Goal: Check status: Check status

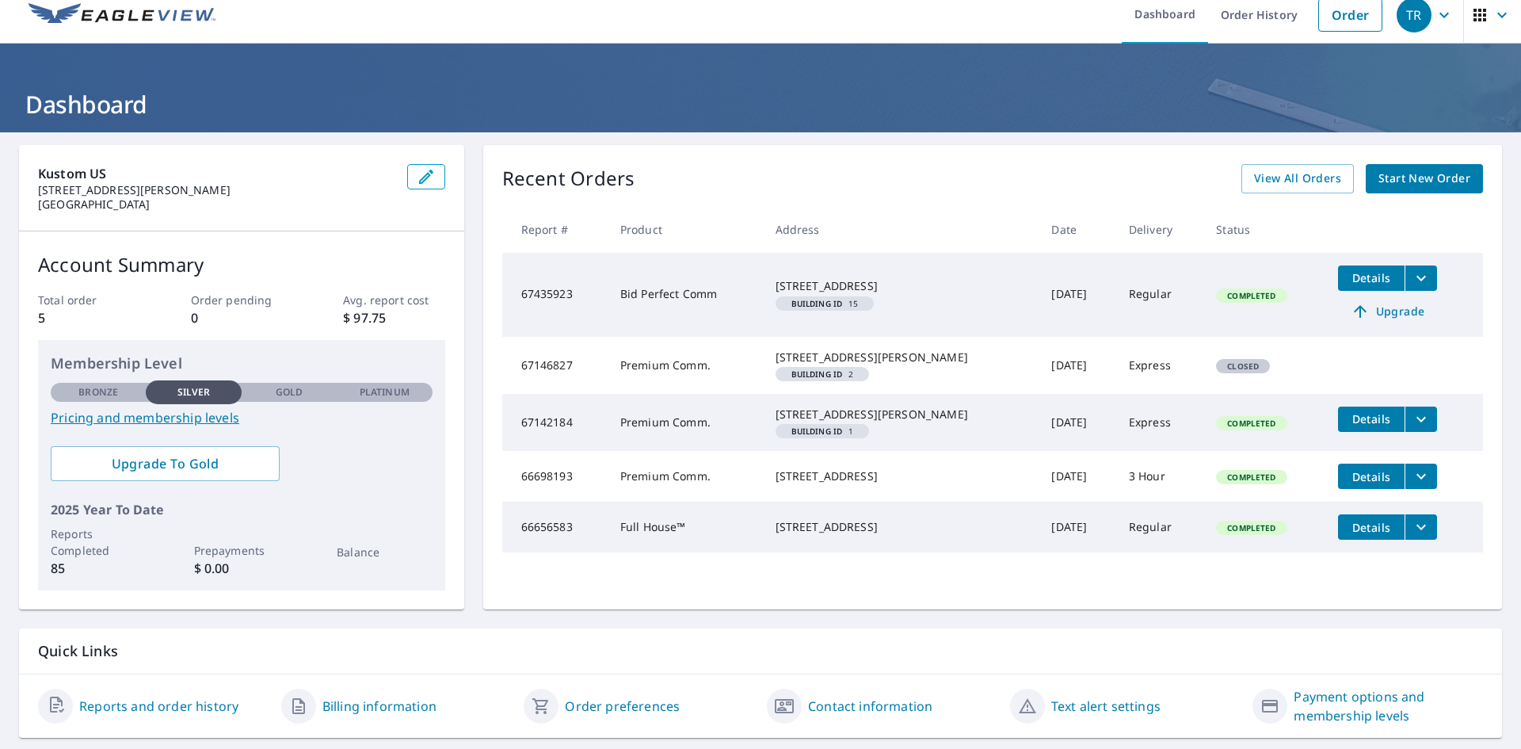
scroll to position [63, 0]
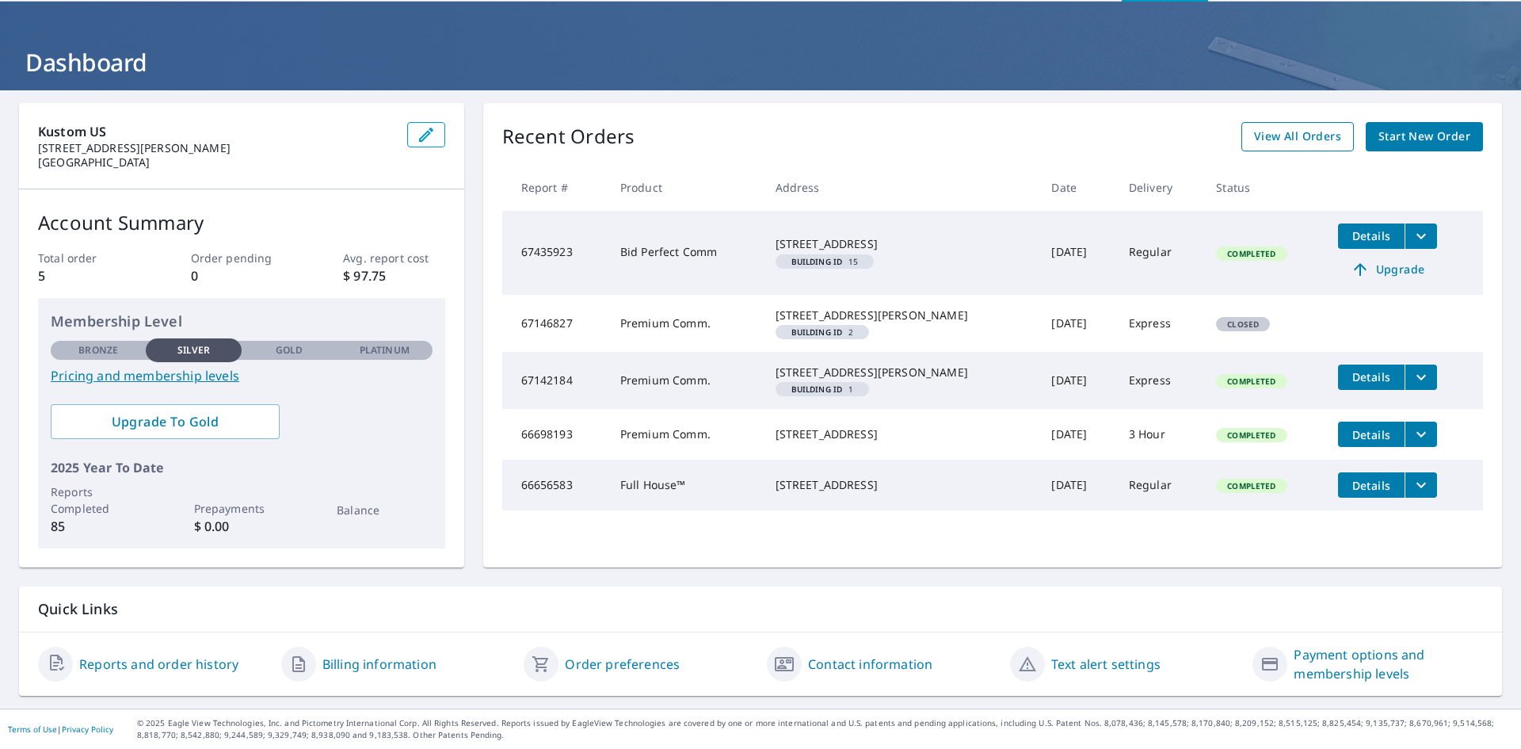
click at [1268, 138] on span "View All Orders" at bounding box center [1297, 137] width 87 height 20
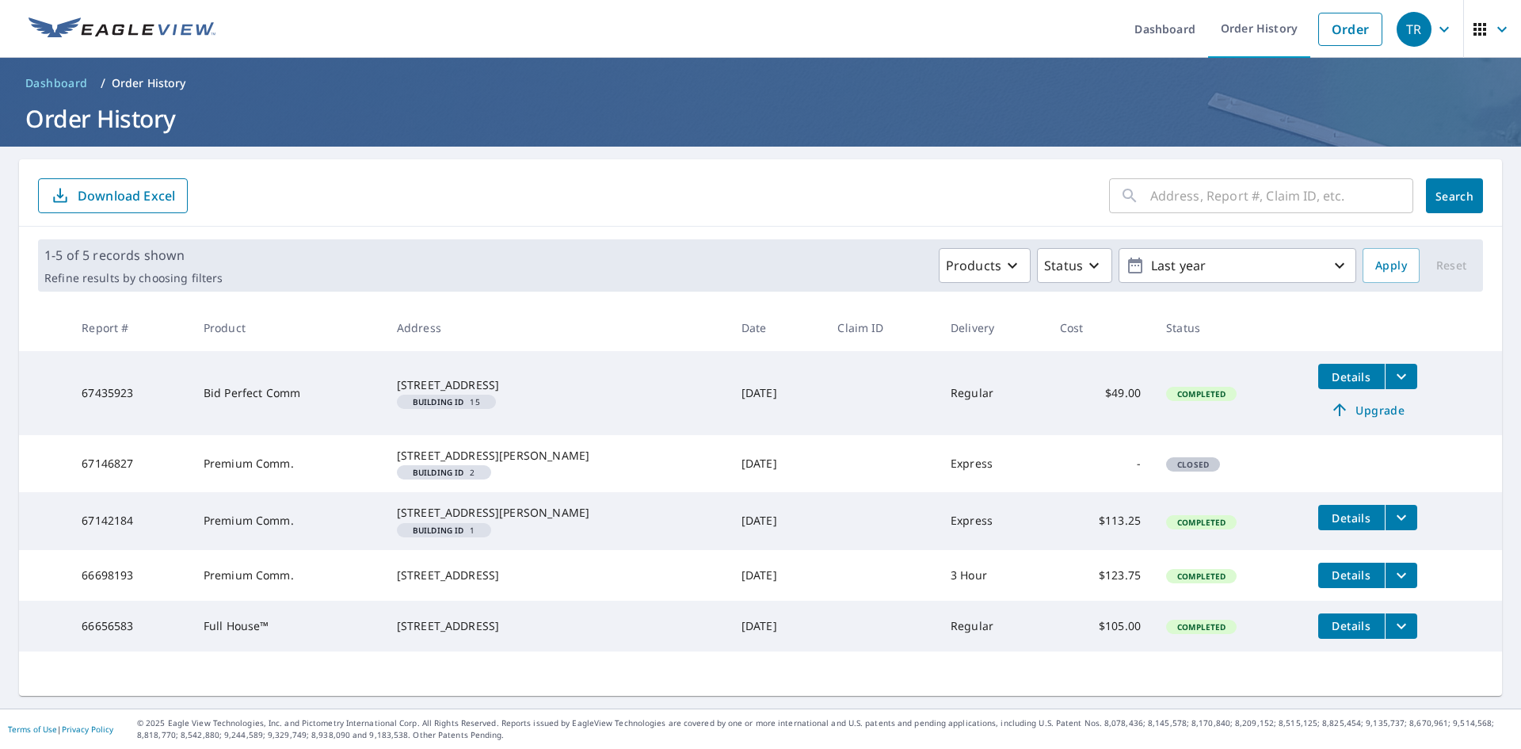
click at [1392, 372] on icon "filesDropdownBtn-67435923" at bounding box center [1401, 376] width 19 height 19
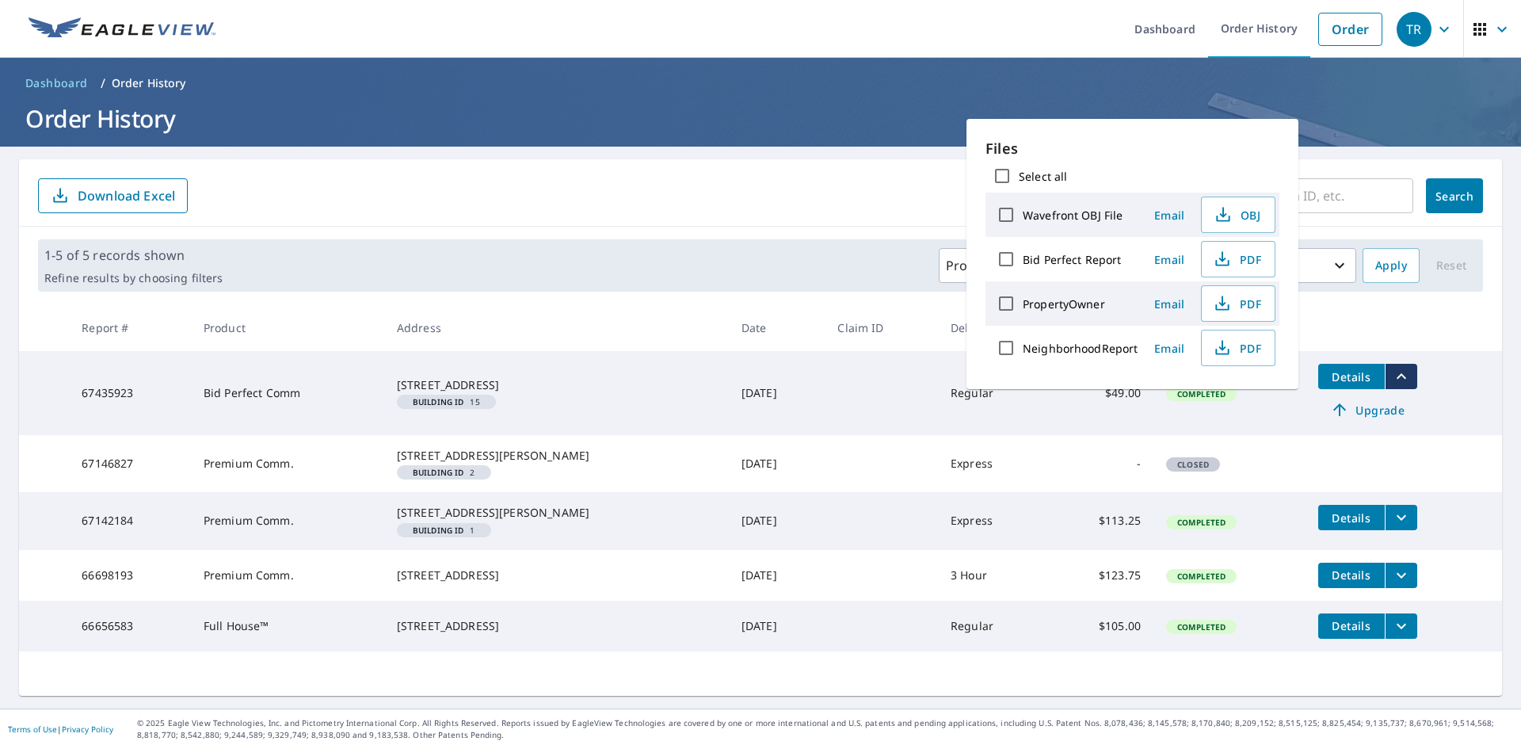
click at [1392, 372] on icon "filesDropdownBtn-67435923" at bounding box center [1401, 376] width 19 height 19
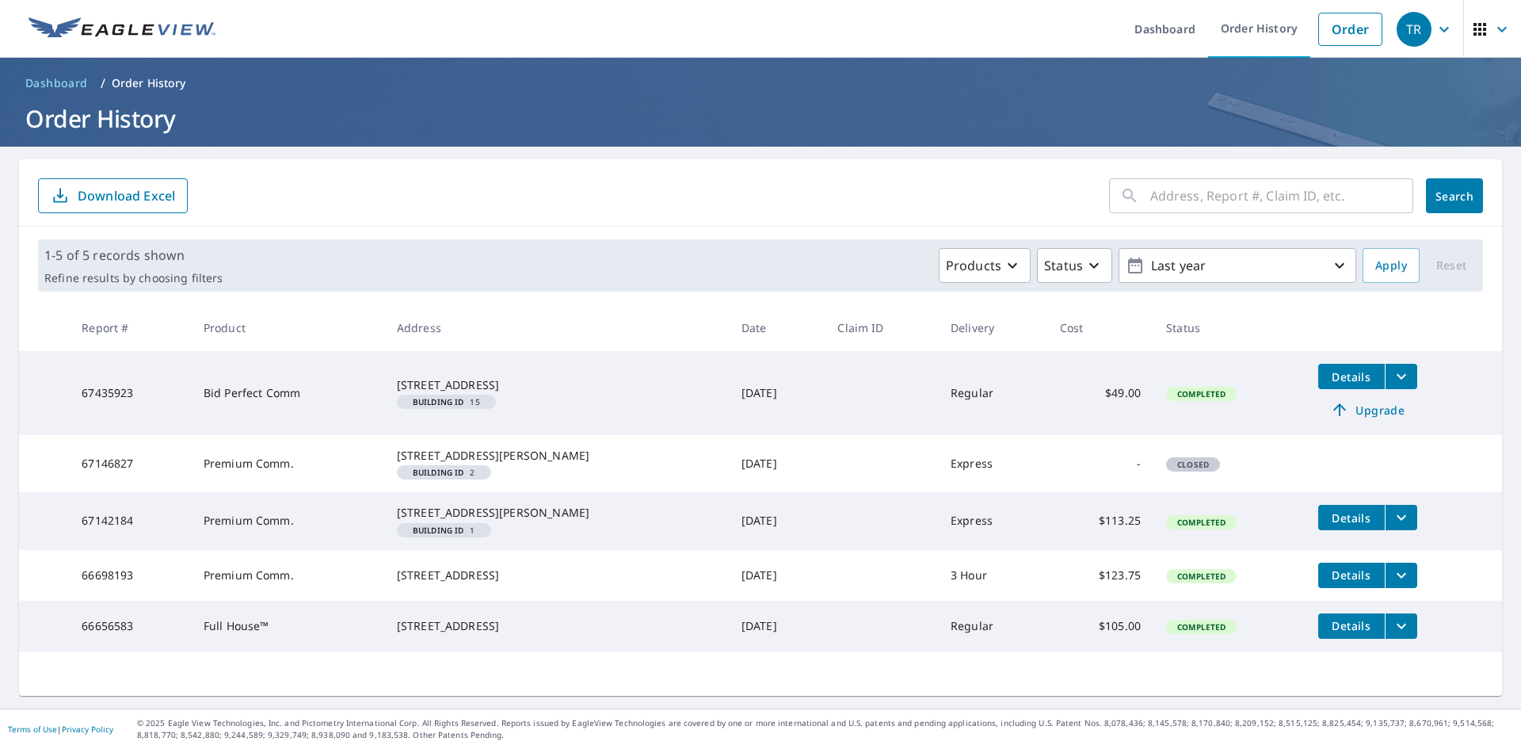
click at [427, 377] on div "[STREET_ADDRESS]" at bounding box center [556, 385] width 319 height 16
click at [1318, 385] on button "Details" at bounding box center [1351, 376] width 67 height 25
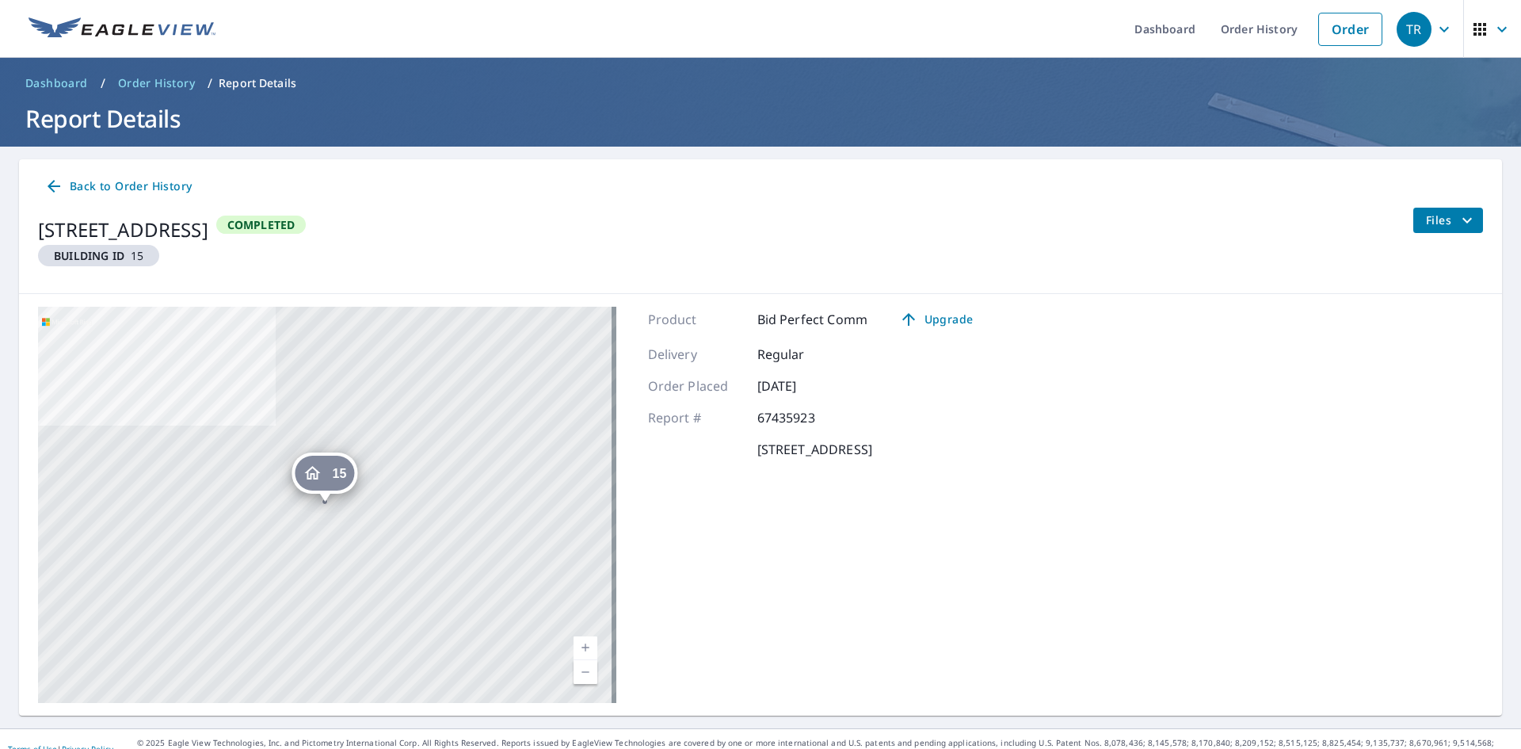
scroll to position [20, 0]
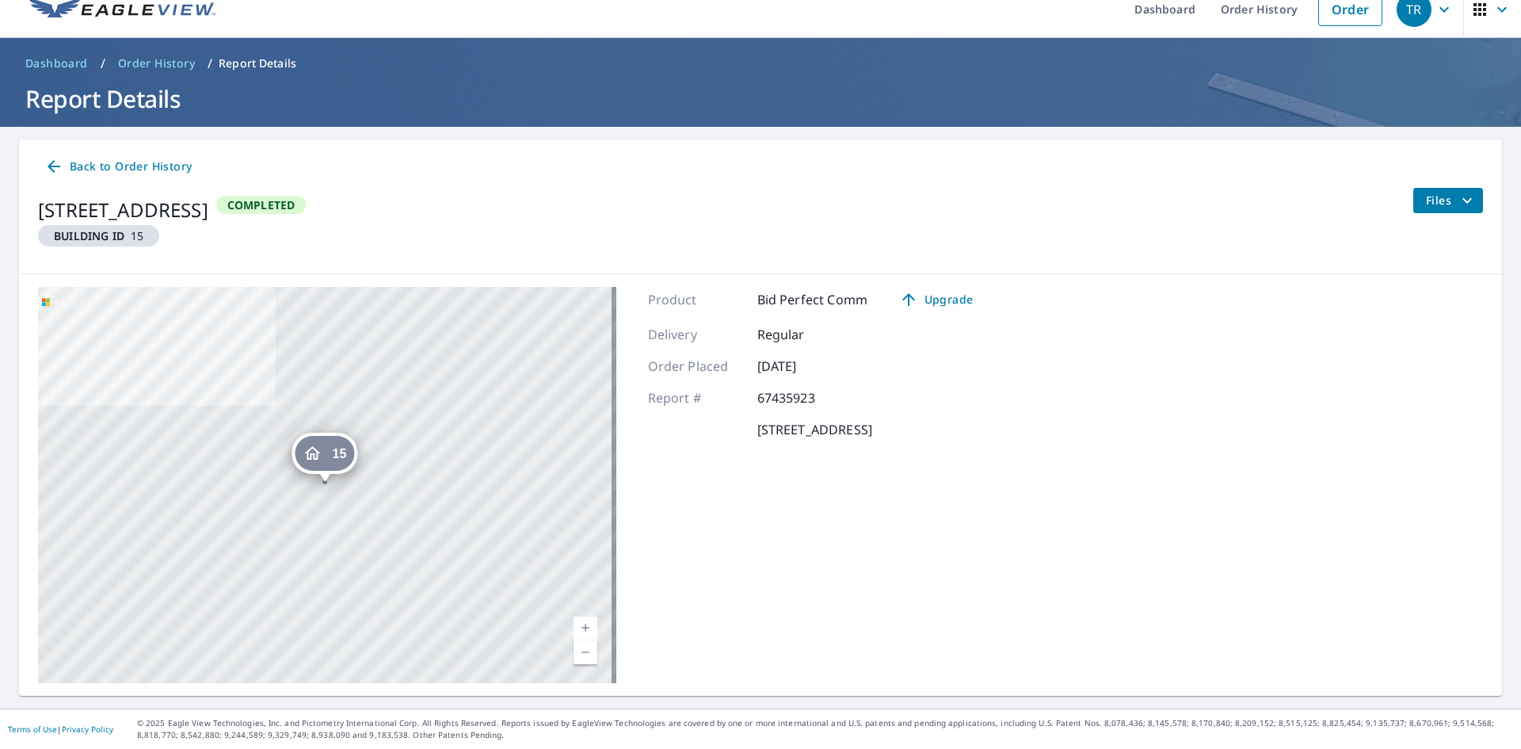
click at [1442, 196] on span "Files" at bounding box center [1451, 200] width 51 height 19
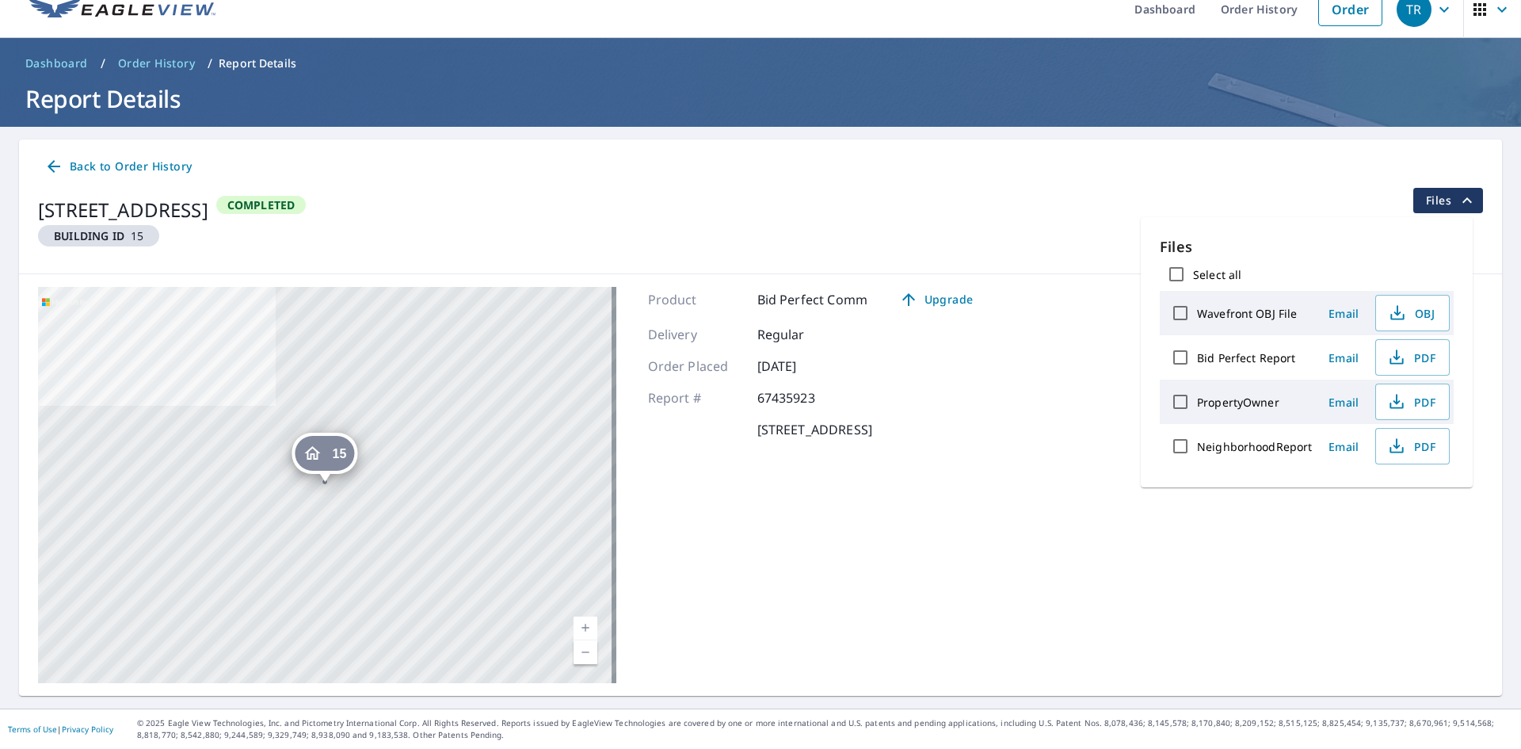
click at [1442, 196] on span "Files" at bounding box center [1451, 200] width 51 height 19
